Goal: Task Accomplishment & Management: Manage account settings

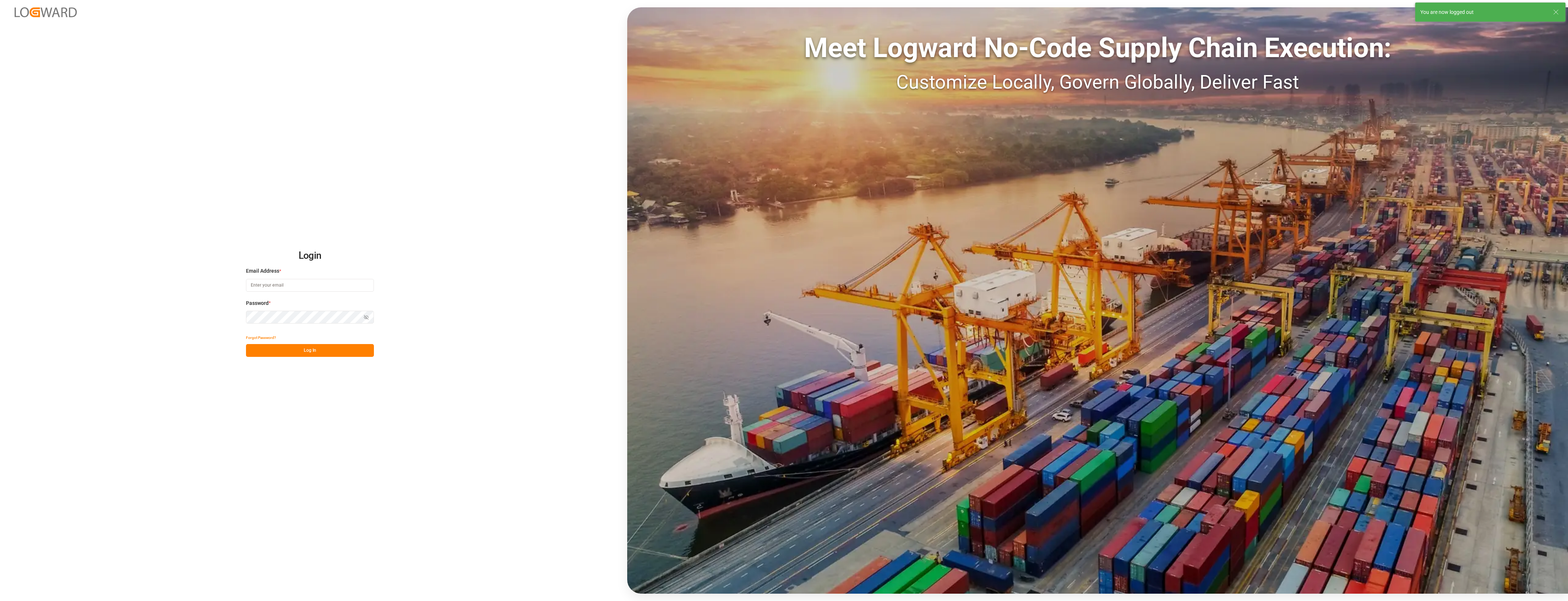
type input "[PERSON_NAME][EMAIL_ADDRESS][DOMAIN_NAME]"
click at [311, 355] on button "Log In" at bounding box center [310, 350] width 128 height 13
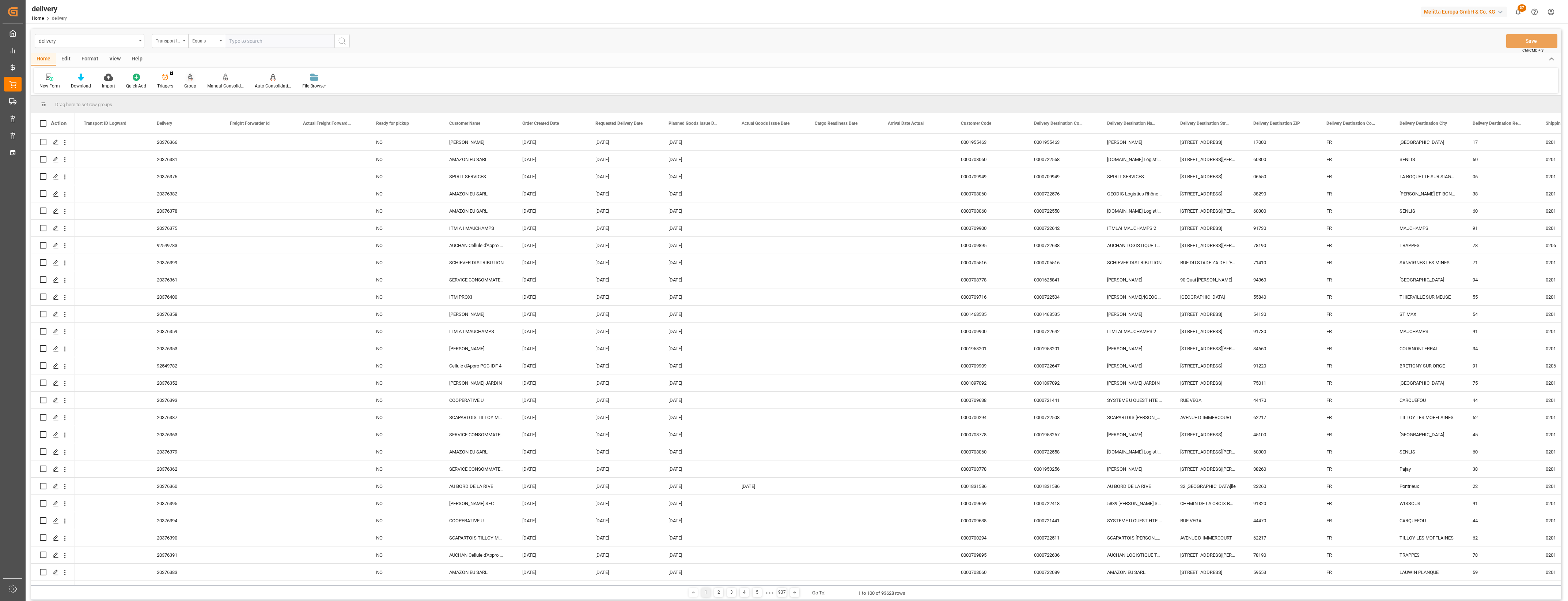
click at [192, 79] on div at bounding box center [190, 77] width 12 height 8
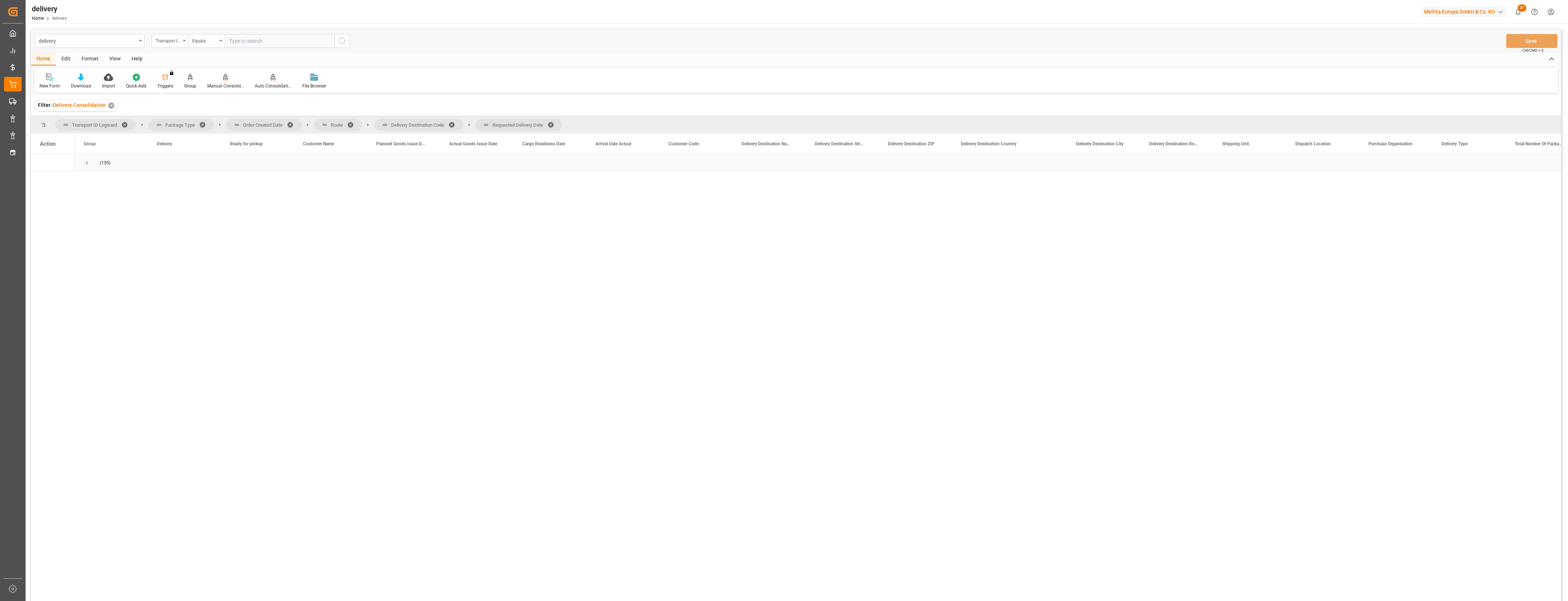
click at [86, 162] on span "Press SPACE to select this row." at bounding box center [87, 163] width 7 height 7
click at [101, 177] on span "Press SPACE to select this row." at bounding box center [103, 180] width 7 height 7
click at [291, 123] on span at bounding box center [292, 124] width 12 height 7
click at [259, 123] on span "Route" at bounding box center [251, 124] width 48 height 12
click at [261, 123] on span at bounding box center [265, 124] width 12 height 7
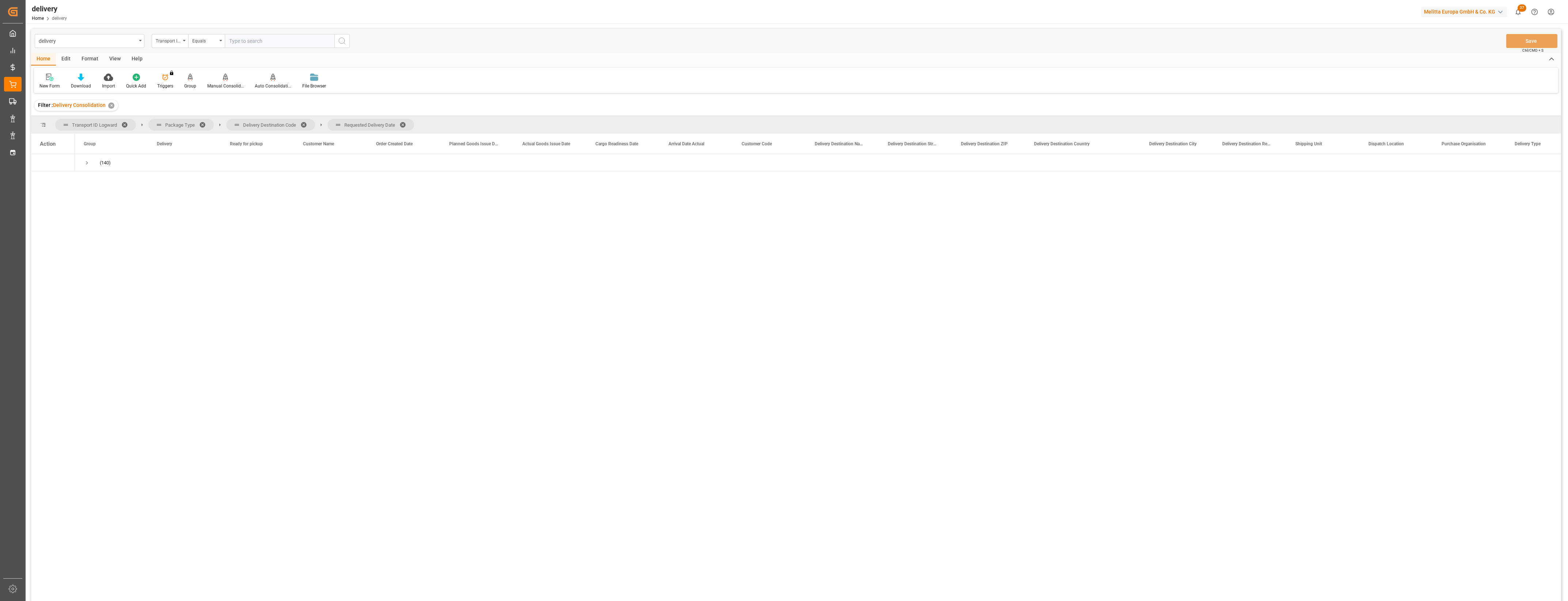
click at [305, 123] on span at bounding box center [306, 124] width 12 height 7
click at [302, 124] on span at bounding box center [304, 124] width 12 height 7
click at [87, 161] on span "Press SPACE to select this row." at bounding box center [87, 163] width 7 height 7
click at [102, 182] on span "Press SPACE to select this row." at bounding box center [103, 180] width 7 height 7
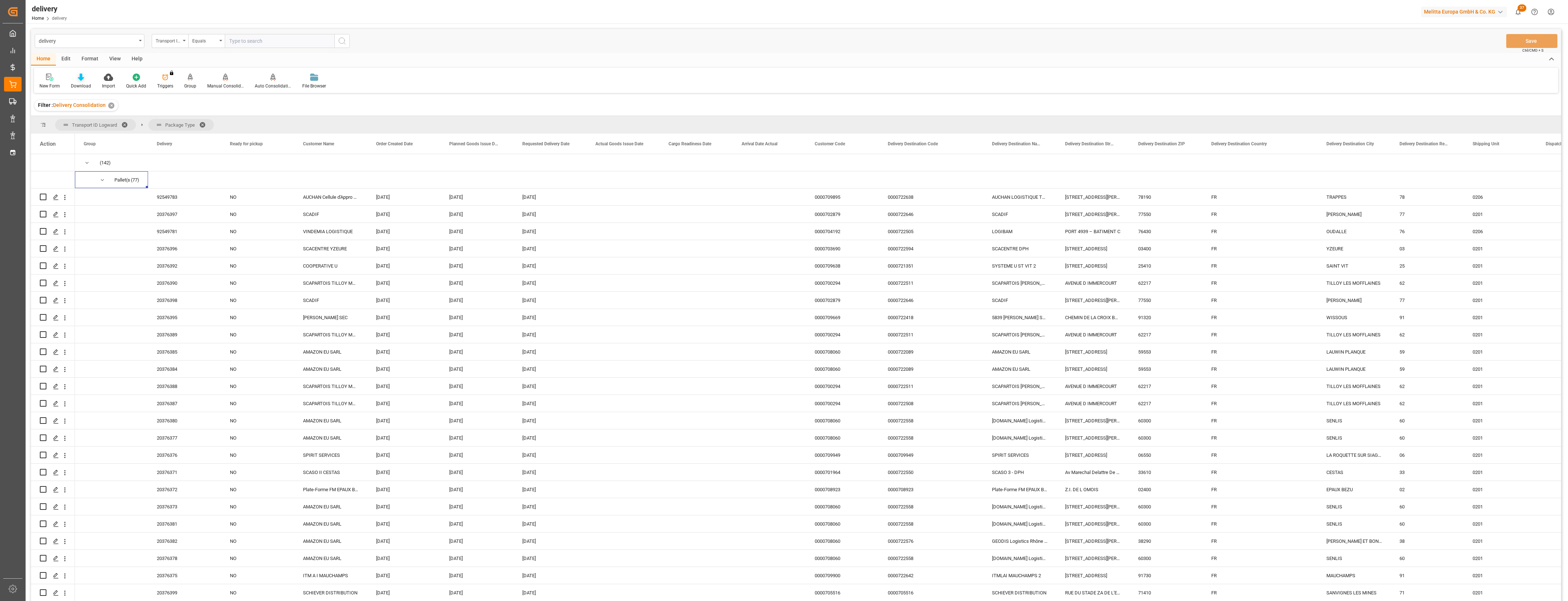
click at [82, 79] on icon at bounding box center [81, 76] width 6 height 7
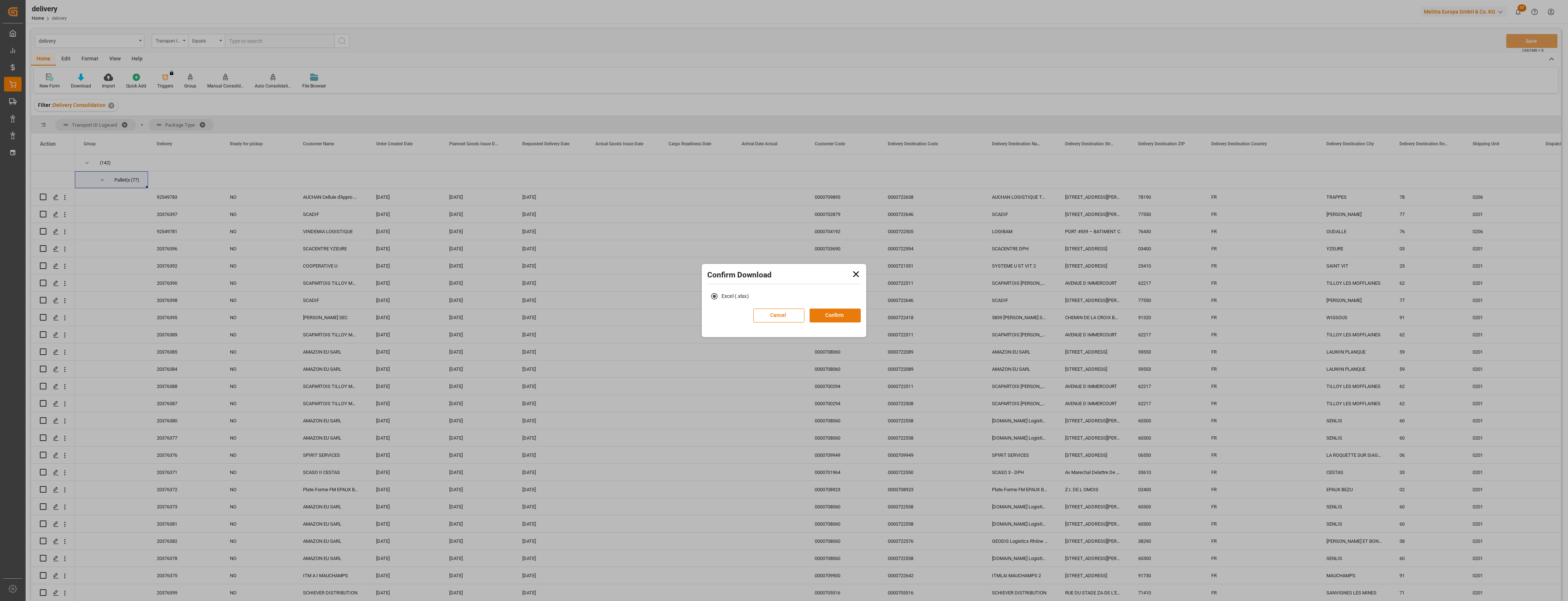
click at [840, 316] on button "Confirm" at bounding box center [835, 316] width 51 height 14
click at [798, 324] on link "Go to Downloads" at bounding box center [780, 323] width 39 height 6
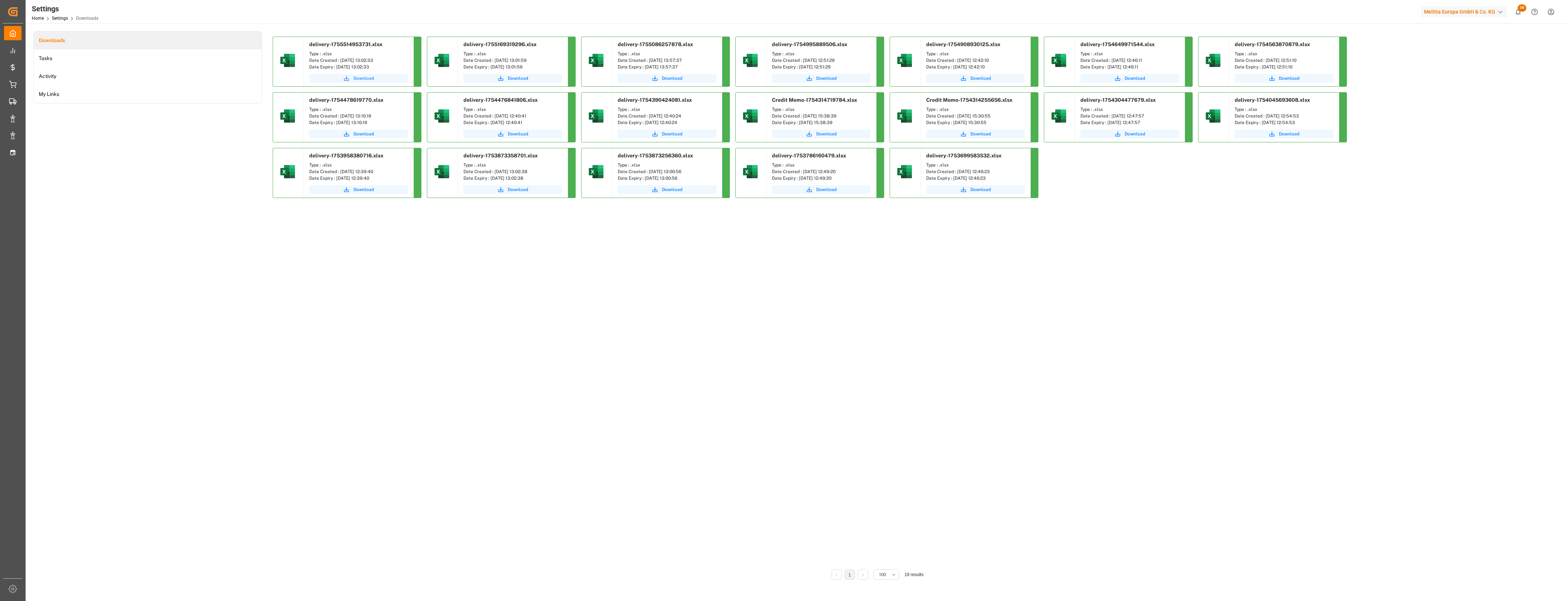
click at [365, 78] on span "Download" at bounding box center [364, 78] width 21 height 7
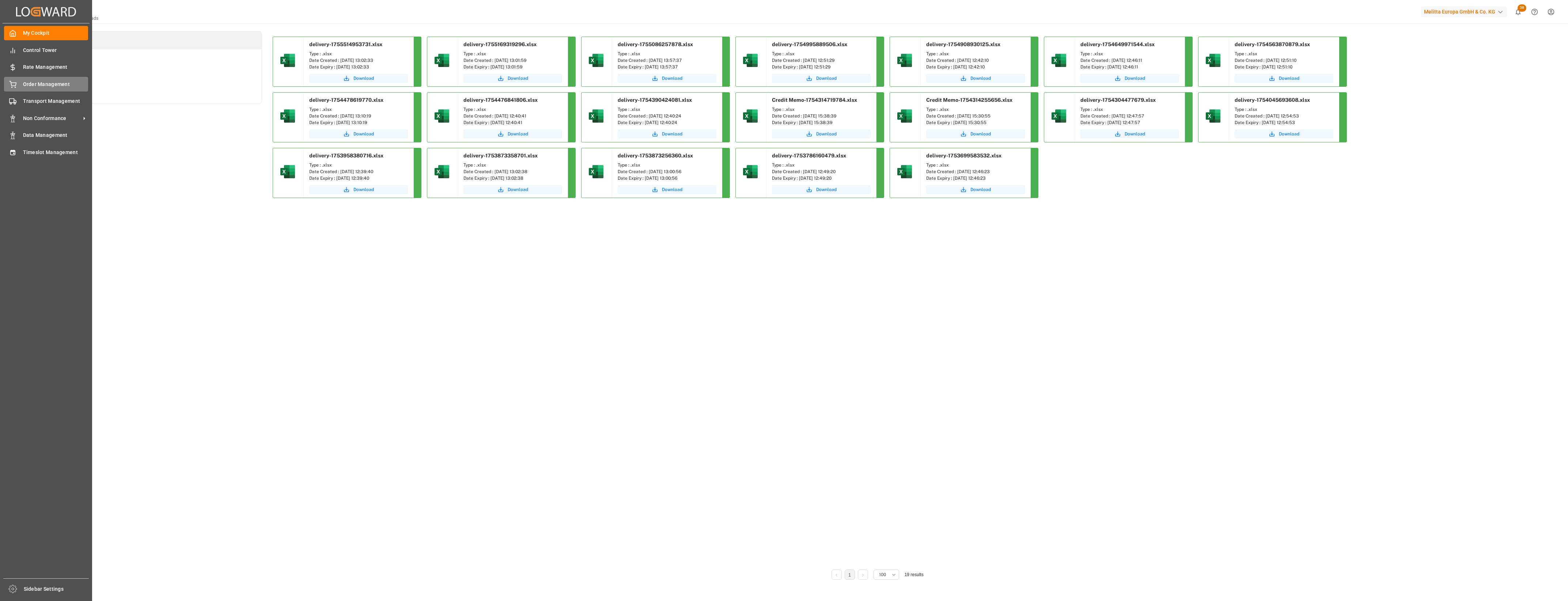
click at [30, 79] on div "Order Management Order Management" at bounding box center [45, 84] width 84 height 14
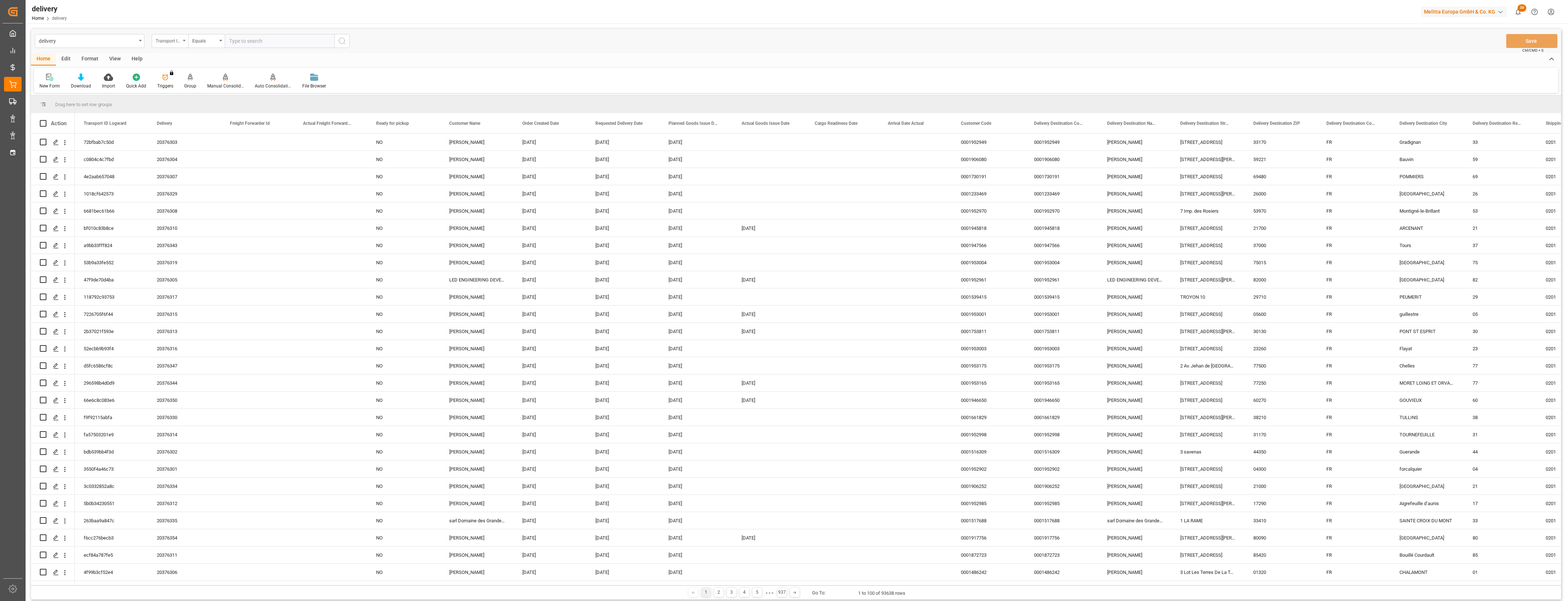
click at [183, 39] on div "Transport ID Logward" at bounding box center [170, 41] width 36 height 14
click at [164, 91] on div "Delivery" at bounding box center [206, 90] width 109 height 15
click at [238, 49] on div "delivery Delivery Equals Save Ctrl/CMD + S" at bounding box center [796, 40] width 1530 height 24
click at [241, 44] on input "text" at bounding box center [280, 41] width 109 height 14
type input "20376053"
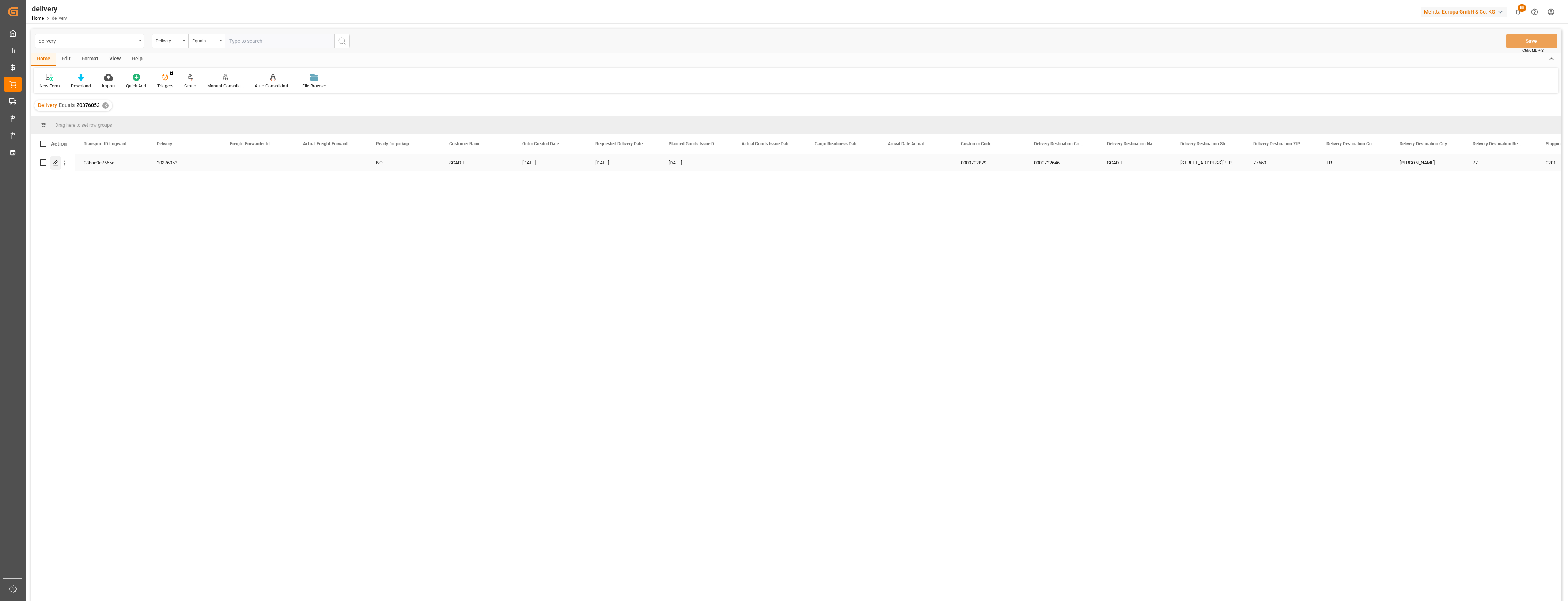
click at [56, 165] on line "Press SPACE to select this row." at bounding box center [56, 165] width 5 height 0
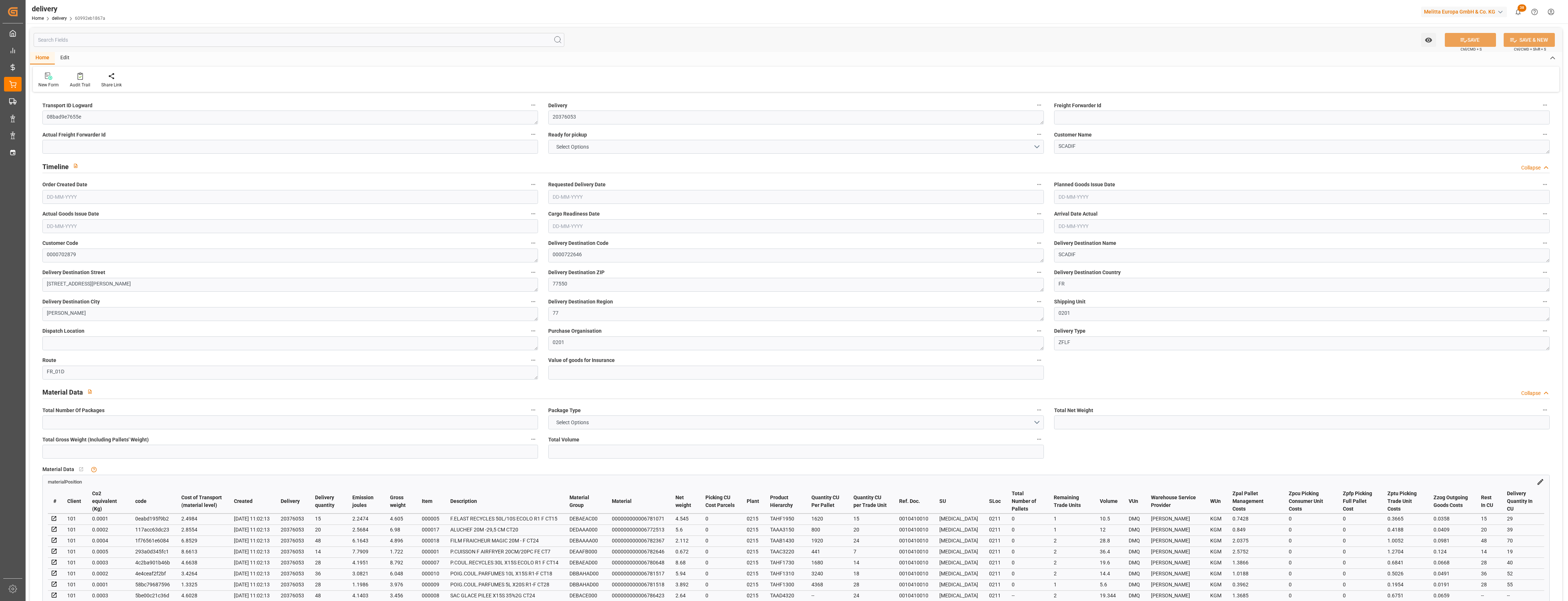
type input "1"
type input "115.766"
type input "540.655"
type input "381.644"
type input "37"
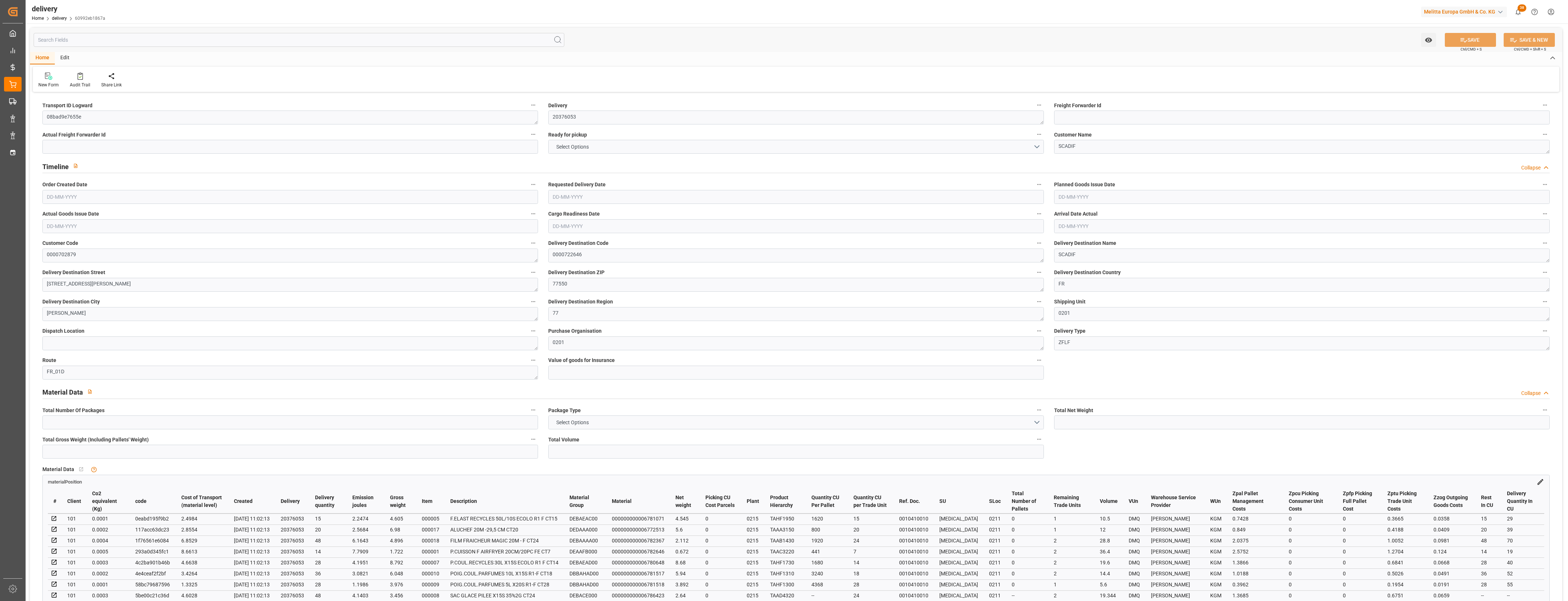
type input "18"
type input "0"
type input "3"
type input "0"
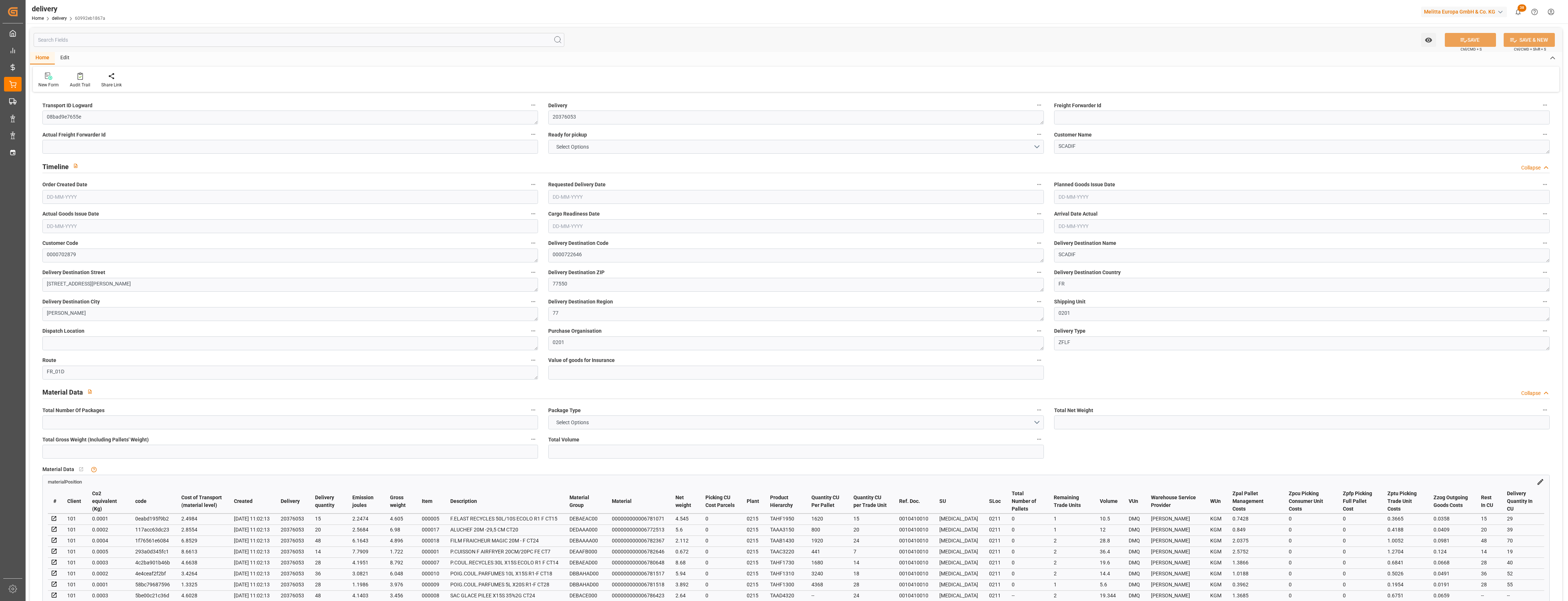
type input "-3.8331"
type input "94.644"
type input "90.8109"
type input "0"
type input "13.32"
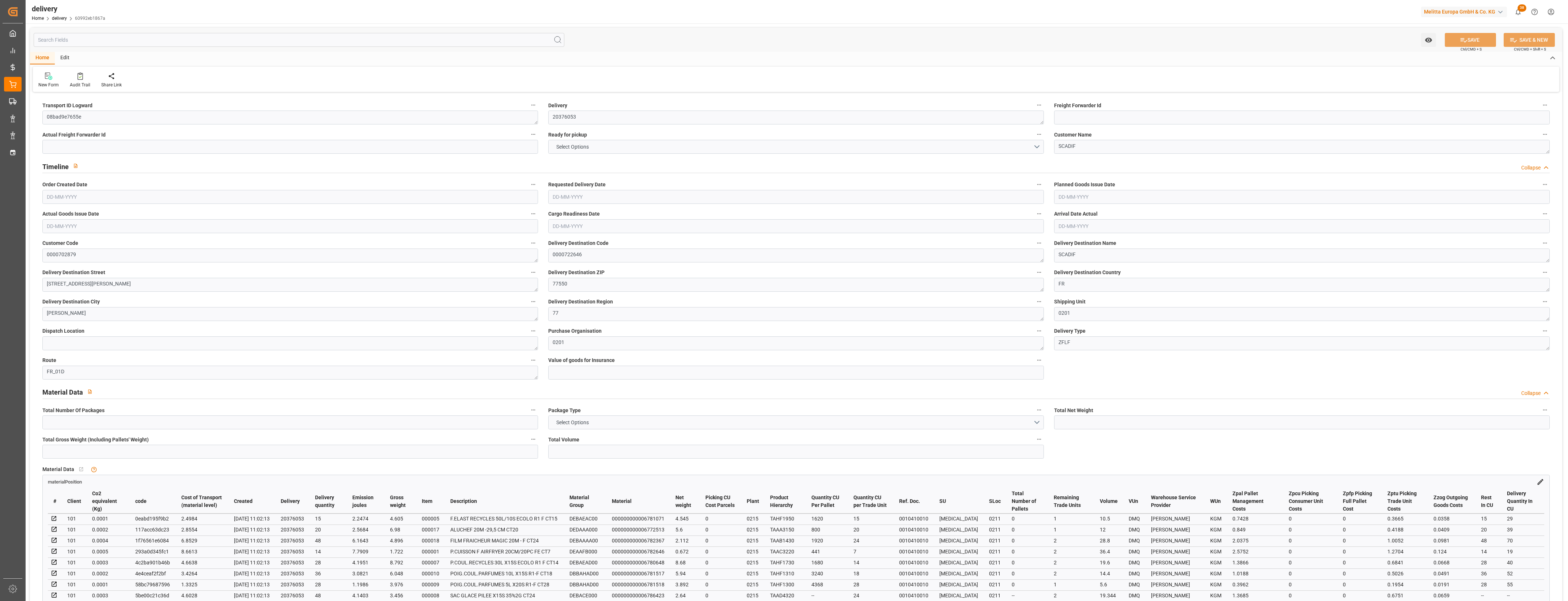
type input "1.5"
type input "1.3"
type input "0"
type input "27"
type input "126.655"
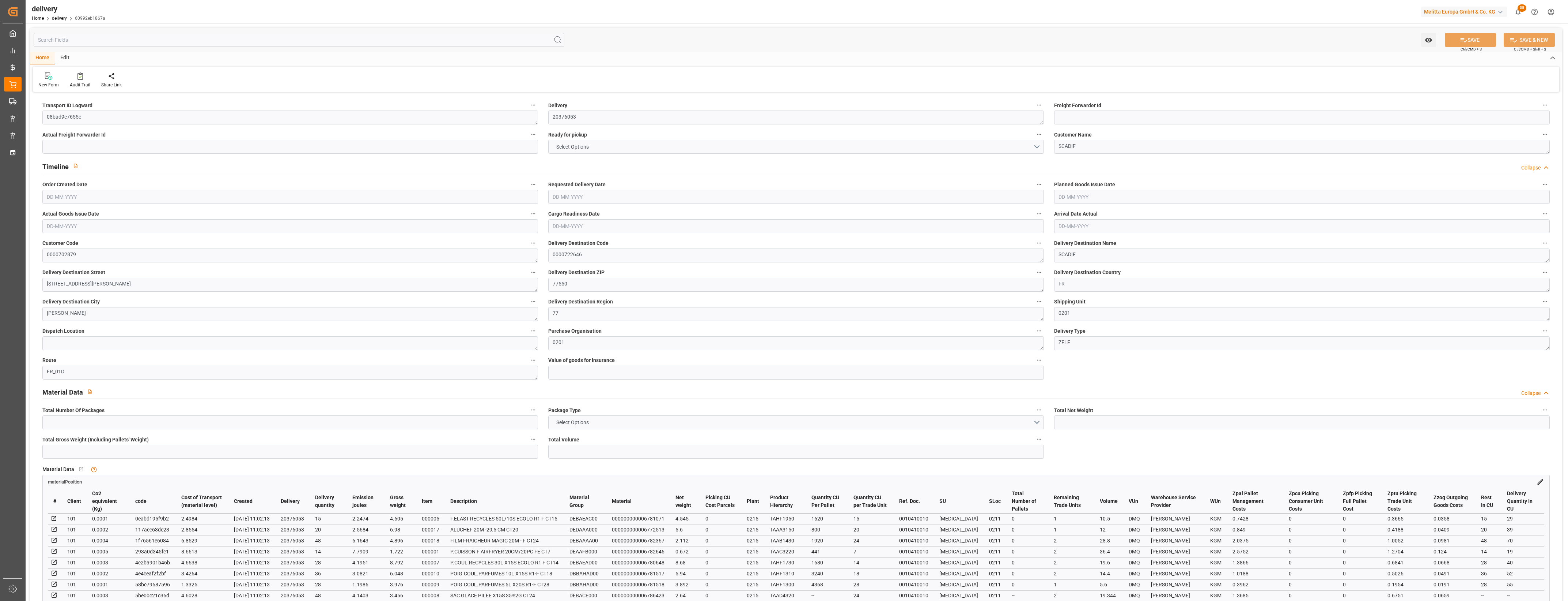
type input "101"
type input "81.6859"
type input "0.0052"
type input "0"
type input "[DATE]"
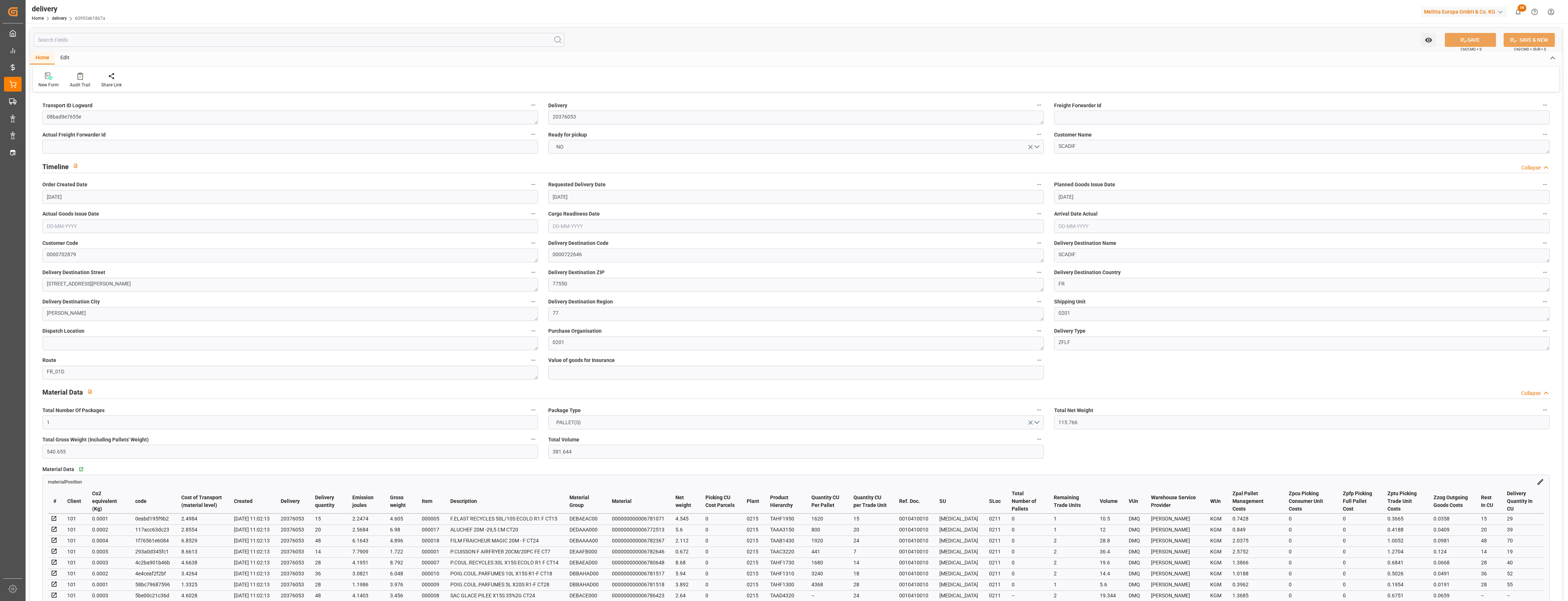
type input "[DATE]"
type input "11-08-2025 11:03"
click at [1039, 147] on button "NO" at bounding box center [796, 147] width 496 height 14
click at [590, 150] on div "YES" at bounding box center [796, 149] width 495 height 15
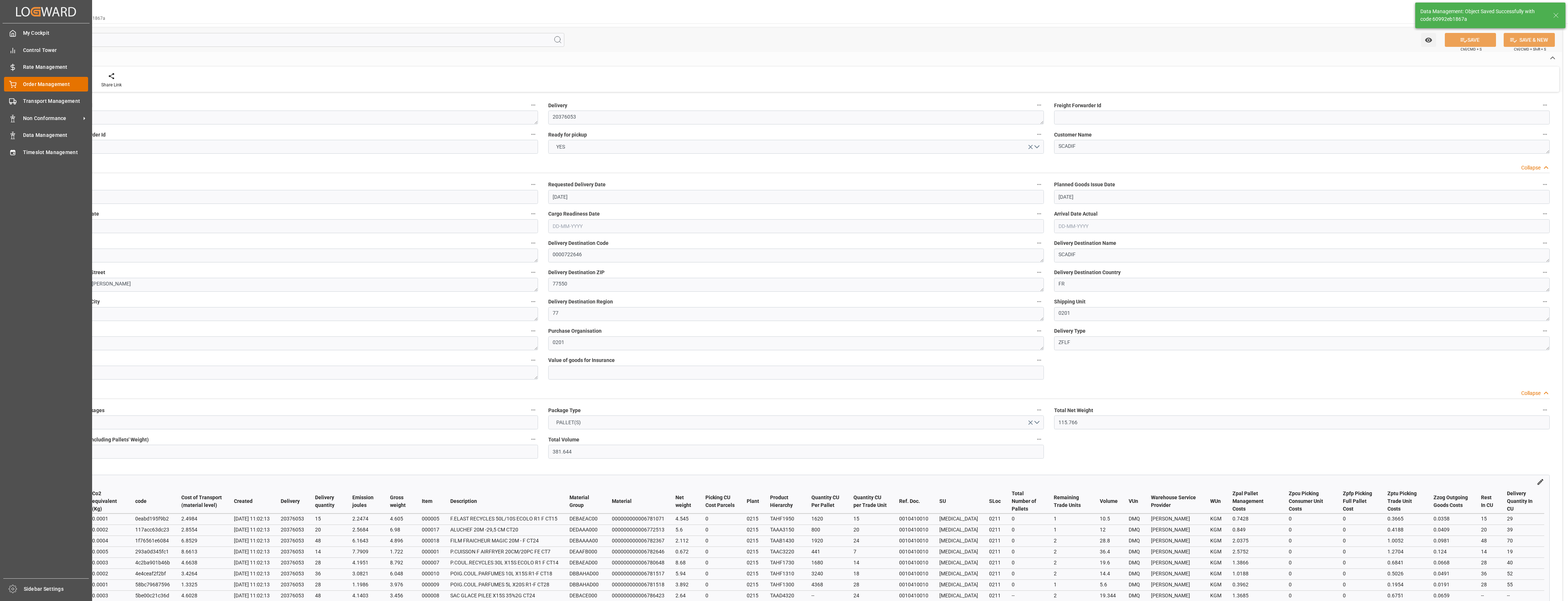
click at [29, 86] on span "Order Management" at bounding box center [56, 84] width 66 height 8
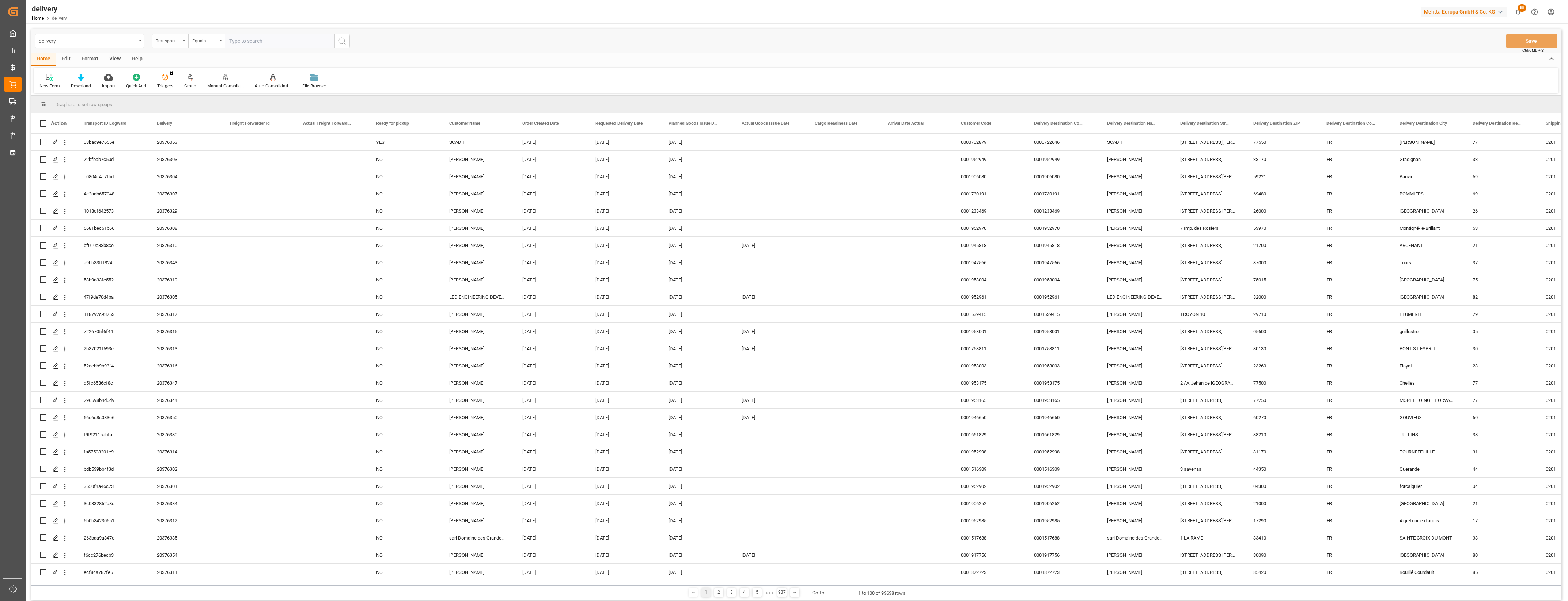
click at [185, 40] on icon "open menu" at bounding box center [184, 41] width 3 height 2
drag, startPoint x: 186, startPoint y: 89, endPoint x: 242, endPoint y: 52, distance: 67.1
click at [187, 89] on div "Delivery" at bounding box center [206, 90] width 109 height 15
click at [251, 45] on input "text" at bounding box center [280, 41] width 109 height 14
type input "20376052"
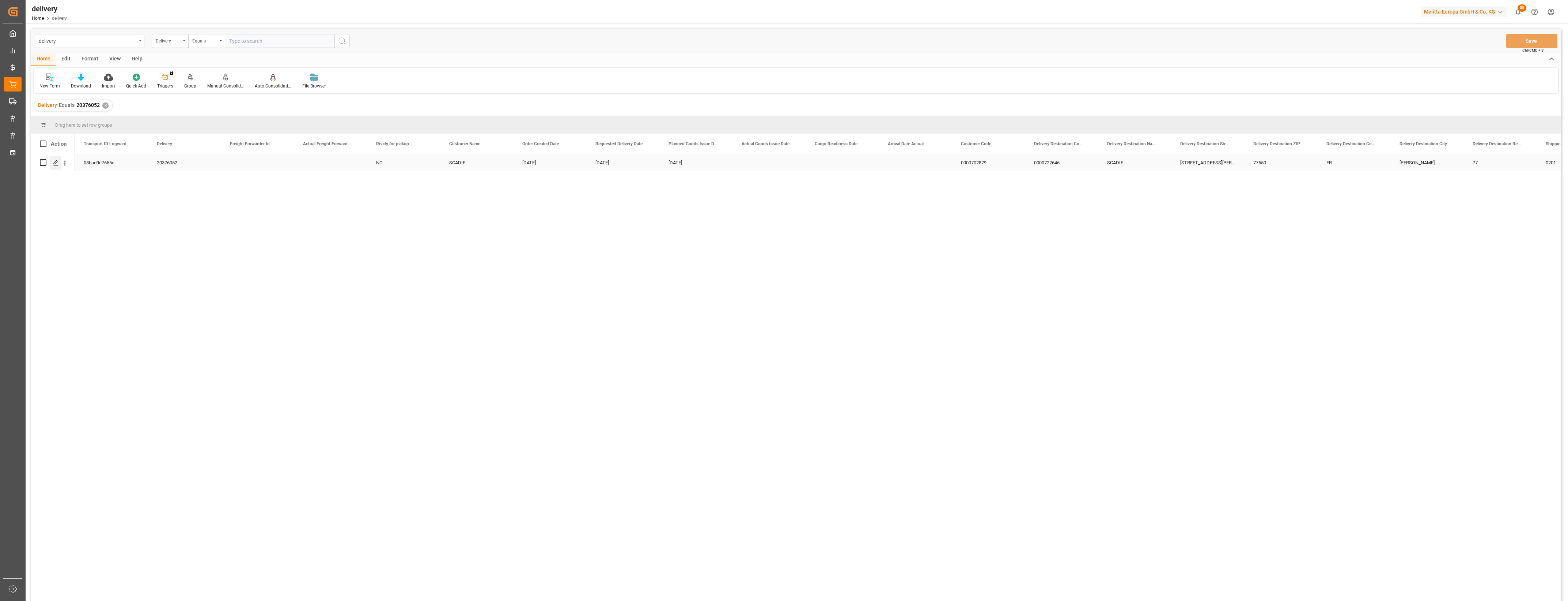
click at [58, 164] on div "Press SPACE to select this row." at bounding box center [56, 163] width 11 height 14
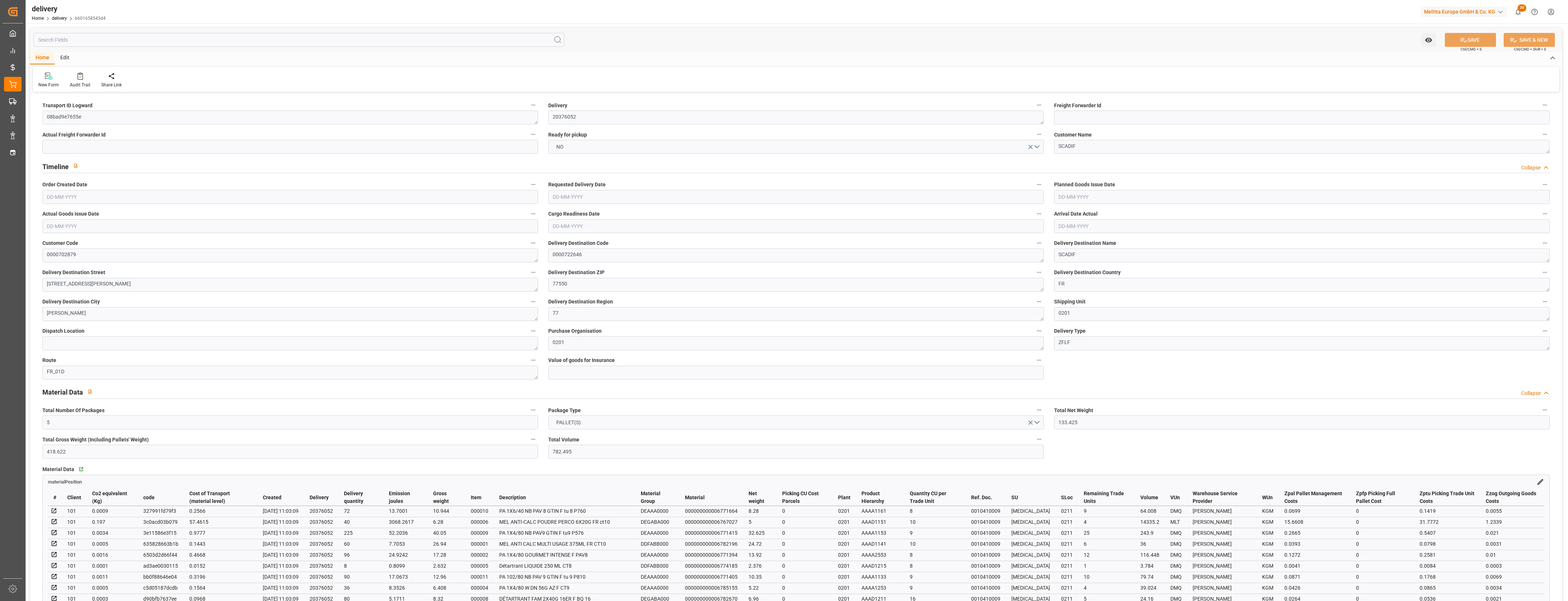
type input "[DATE]"
type input "11-08-2025 11:03"
click at [1038, 147] on button "NO" at bounding box center [796, 147] width 496 height 14
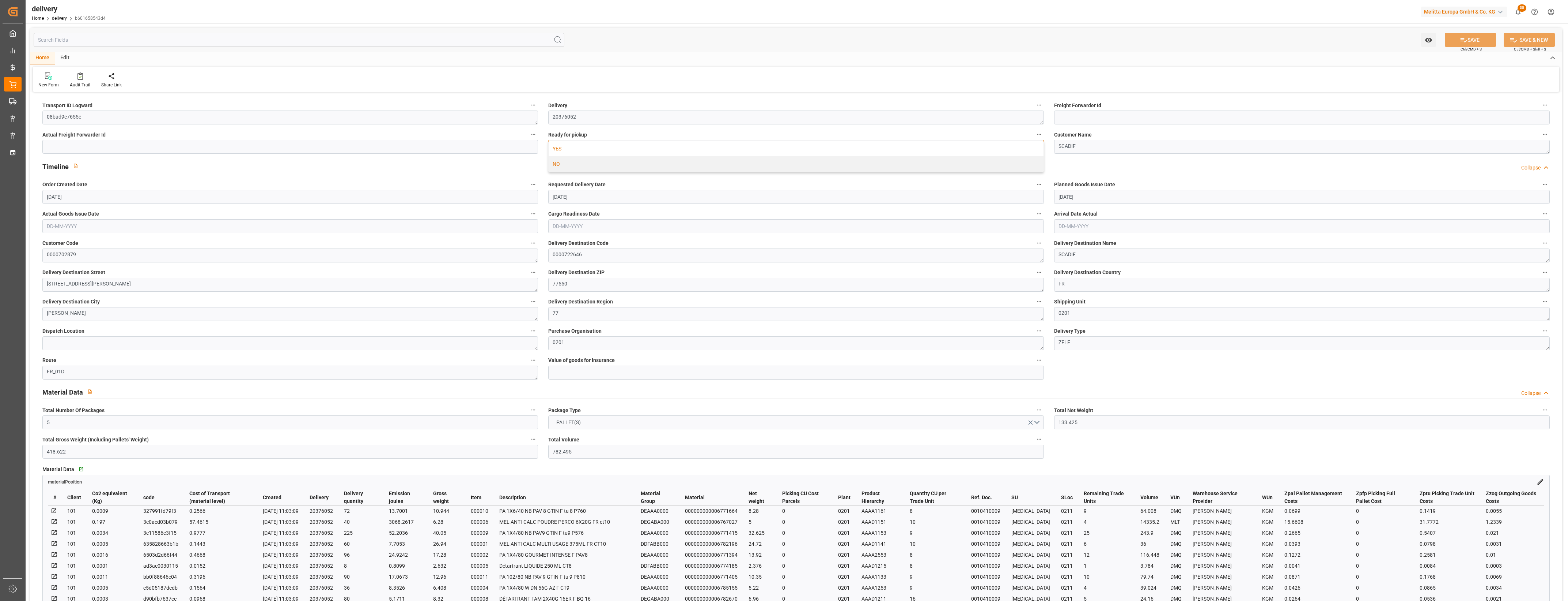
click at [567, 147] on div "YES" at bounding box center [796, 149] width 495 height 15
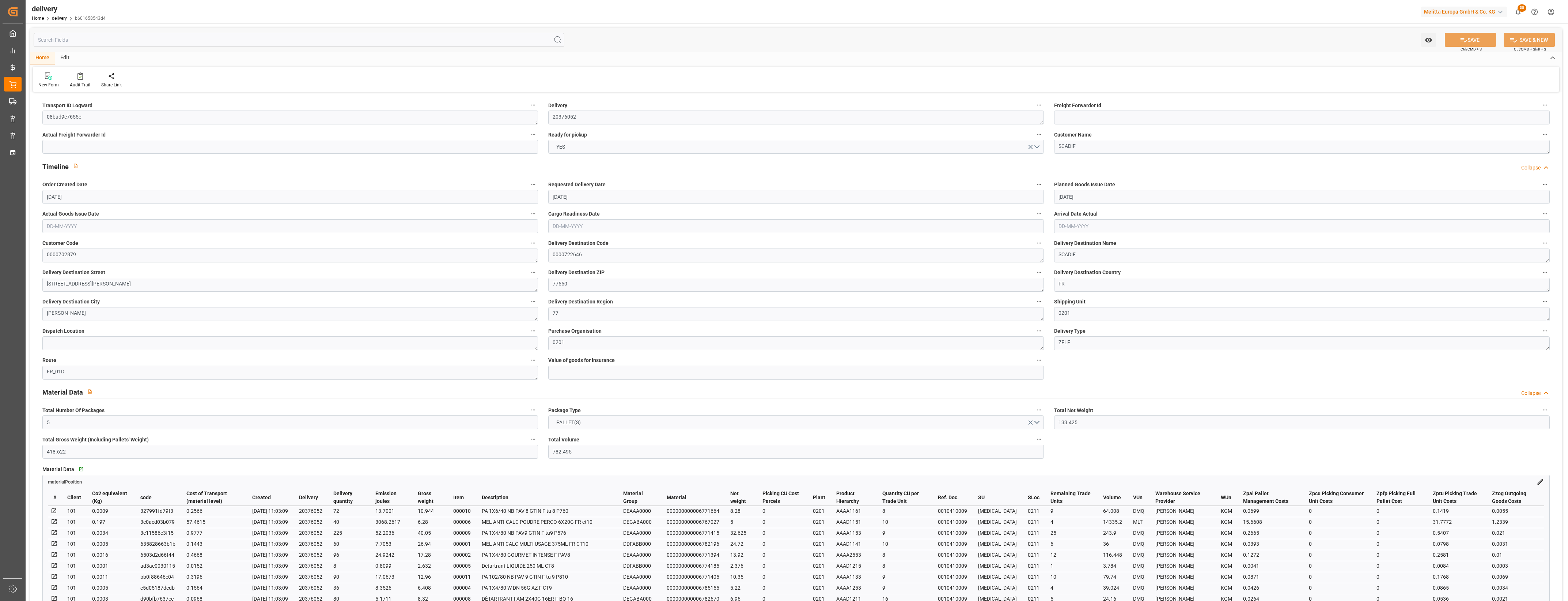
click at [503, 73] on div "New Form Audit Trail Share Link" at bounding box center [796, 79] width 1526 height 25
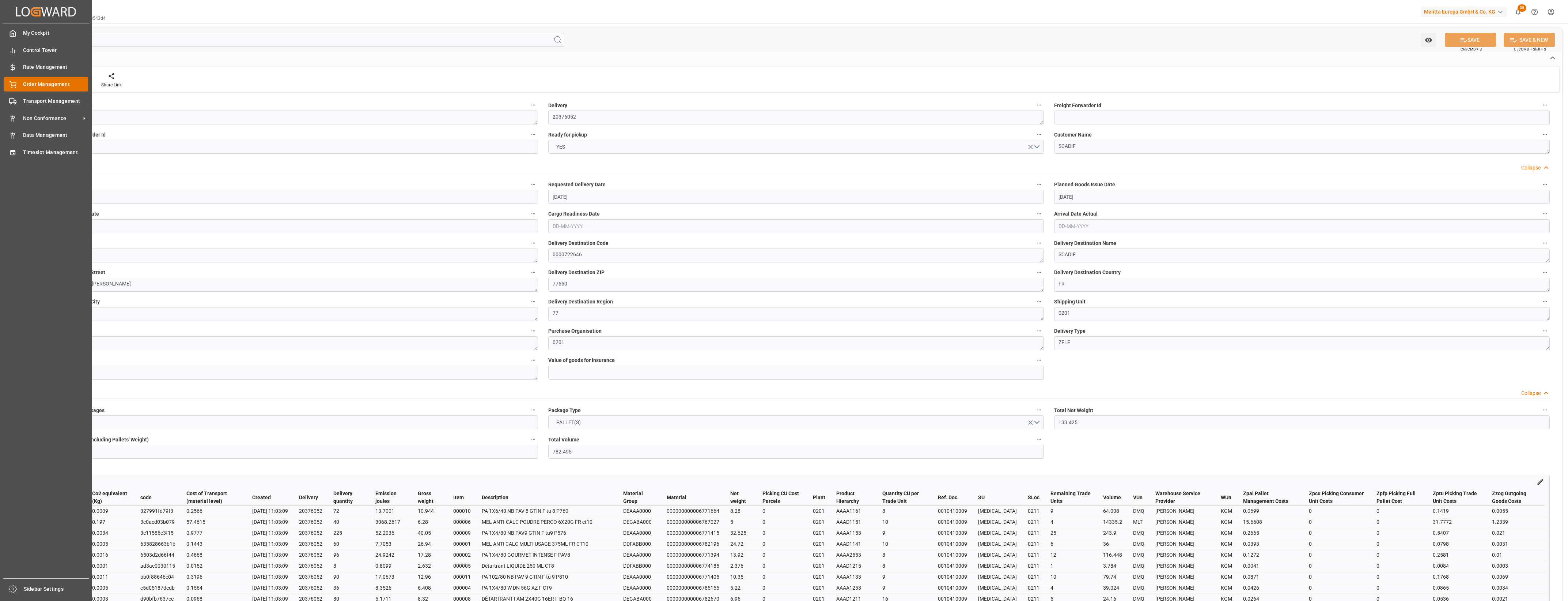
click at [15, 83] on icon at bounding box center [12, 83] width 7 height 5
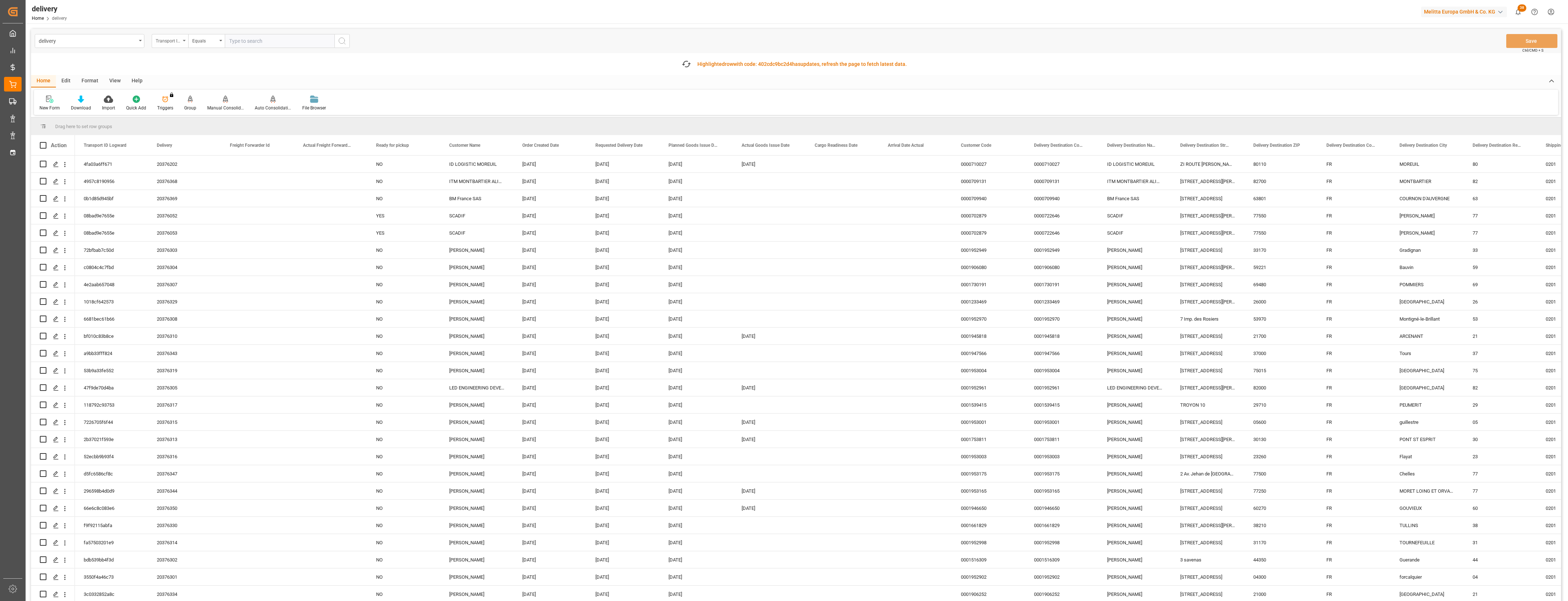
click at [183, 40] on icon "open menu" at bounding box center [184, 41] width 3 height 2
click at [172, 93] on div "Delivery" at bounding box center [206, 90] width 109 height 15
click at [253, 42] on input "text" at bounding box center [280, 41] width 109 height 14
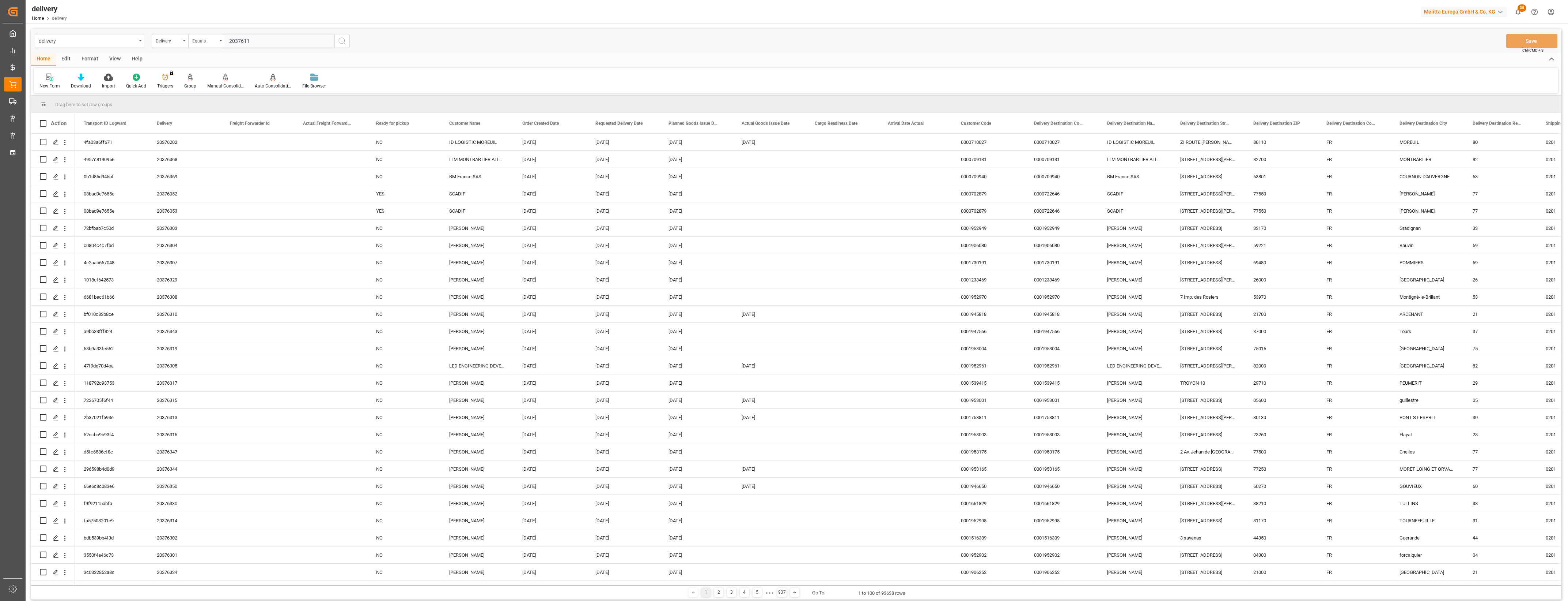
type input "20376118"
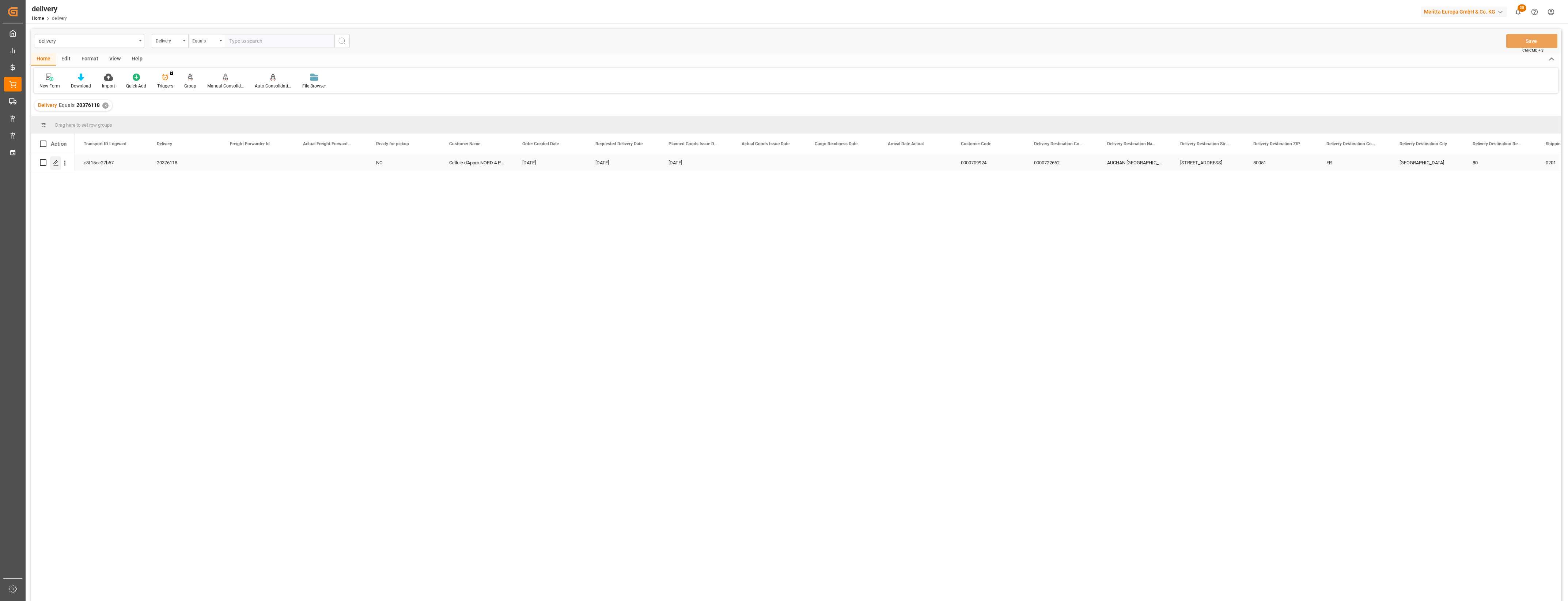
click at [54, 164] on polygon "Press SPACE to select this row." at bounding box center [56, 162] width 4 height 4
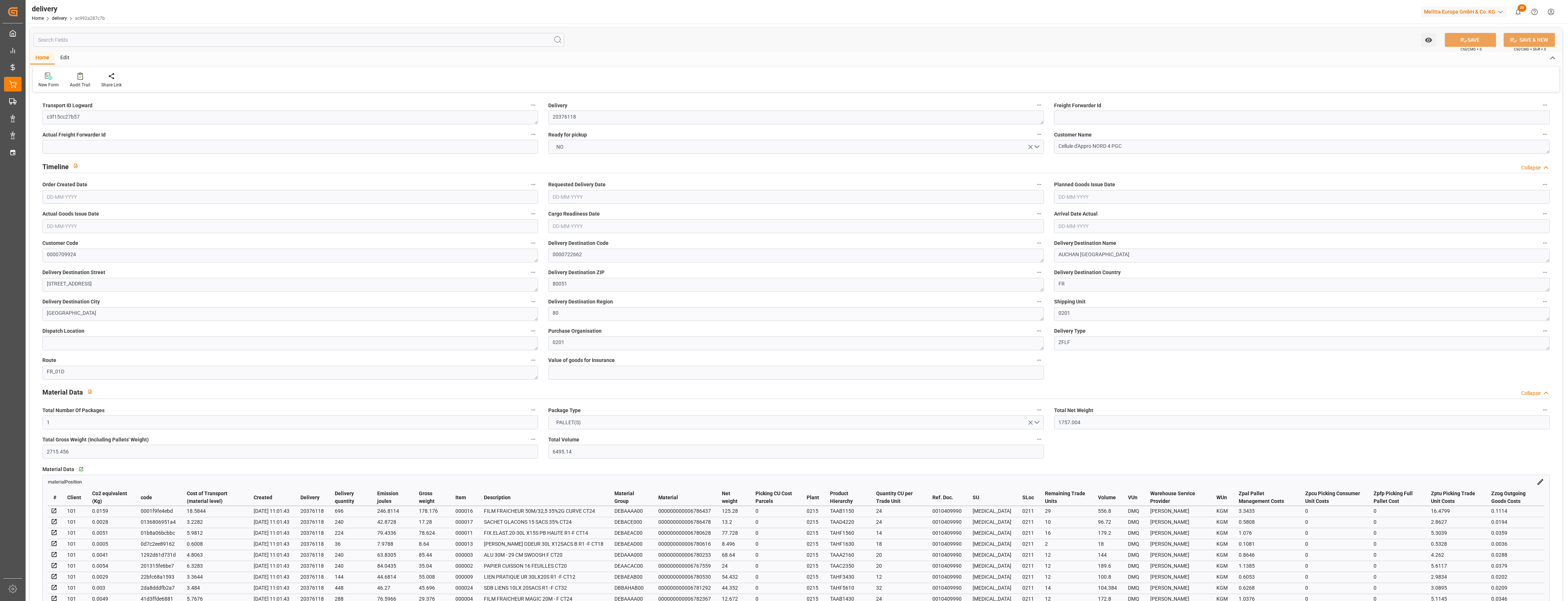
type input "[DATE]"
type input "12-08-2025 11:01"
click at [1035, 147] on button "NO" at bounding box center [796, 147] width 496 height 14
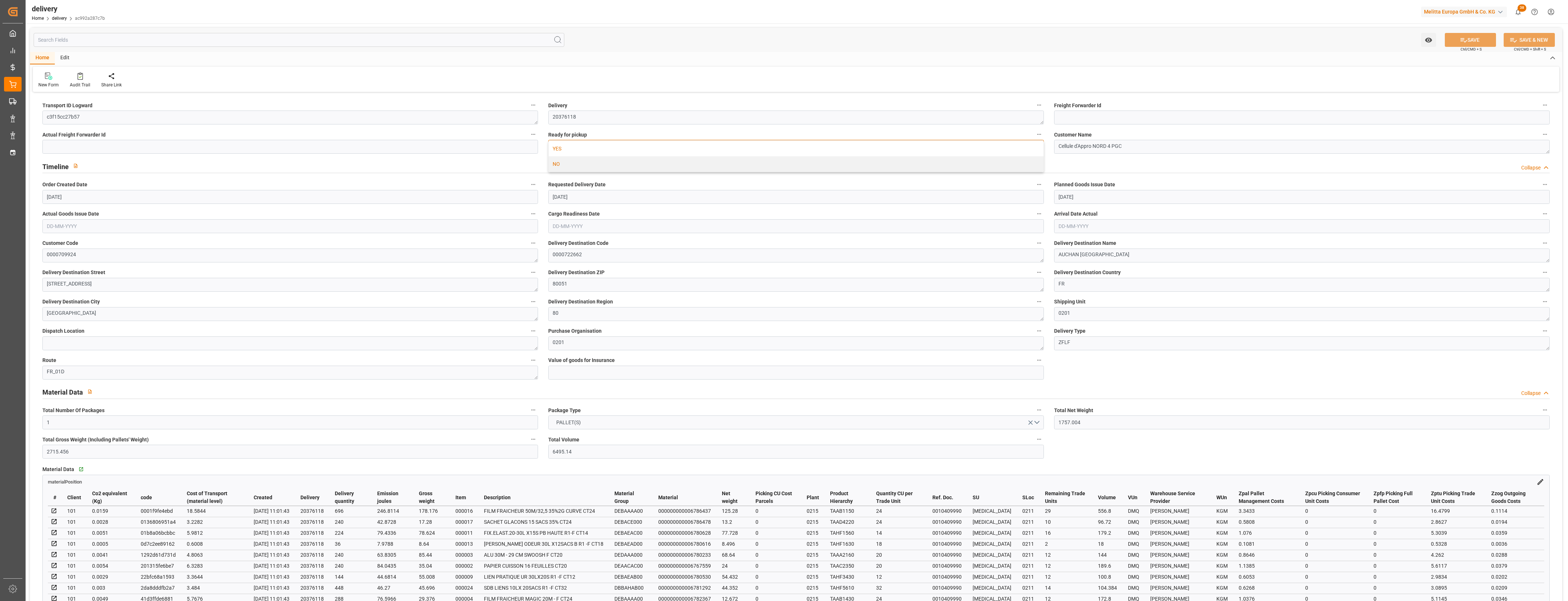
click at [564, 147] on div "YES" at bounding box center [796, 149] width 495 height 15
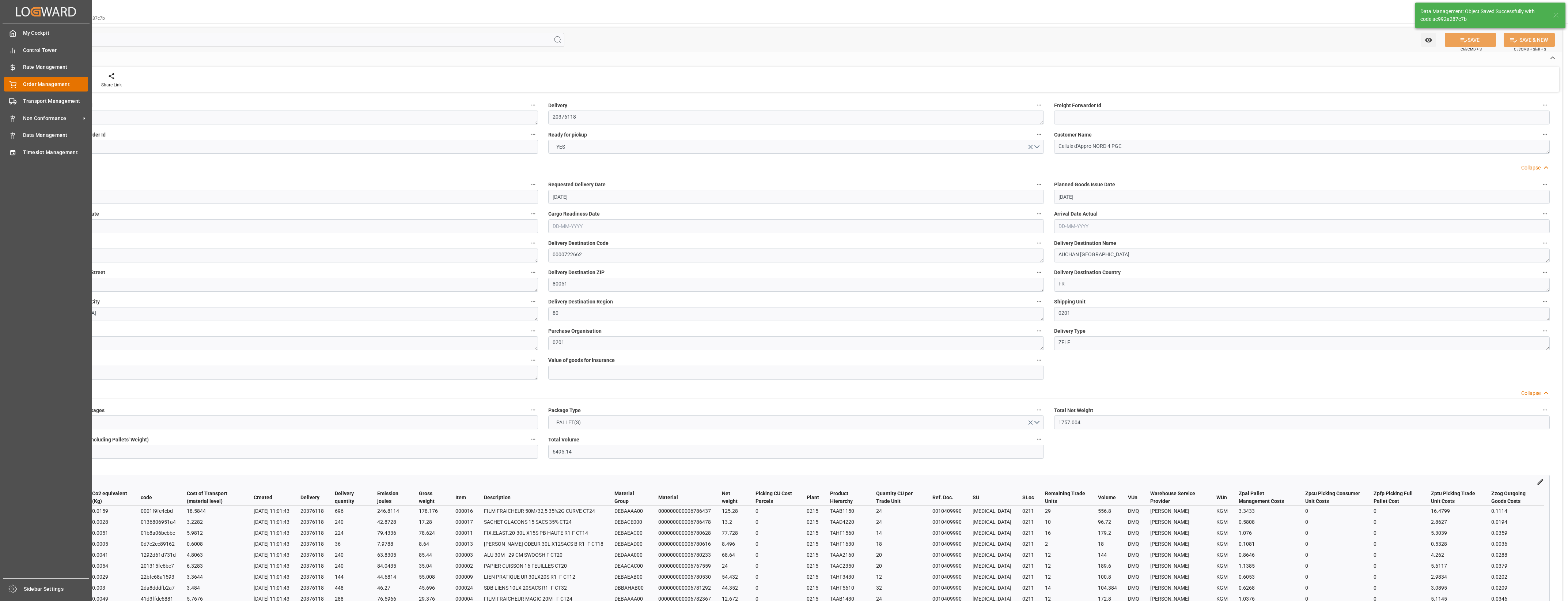
click at [14, 85] on icon at bounding box center [12, 84] width 7 height 7
